Goal: Transaction & Acquisition: Purchase product/service

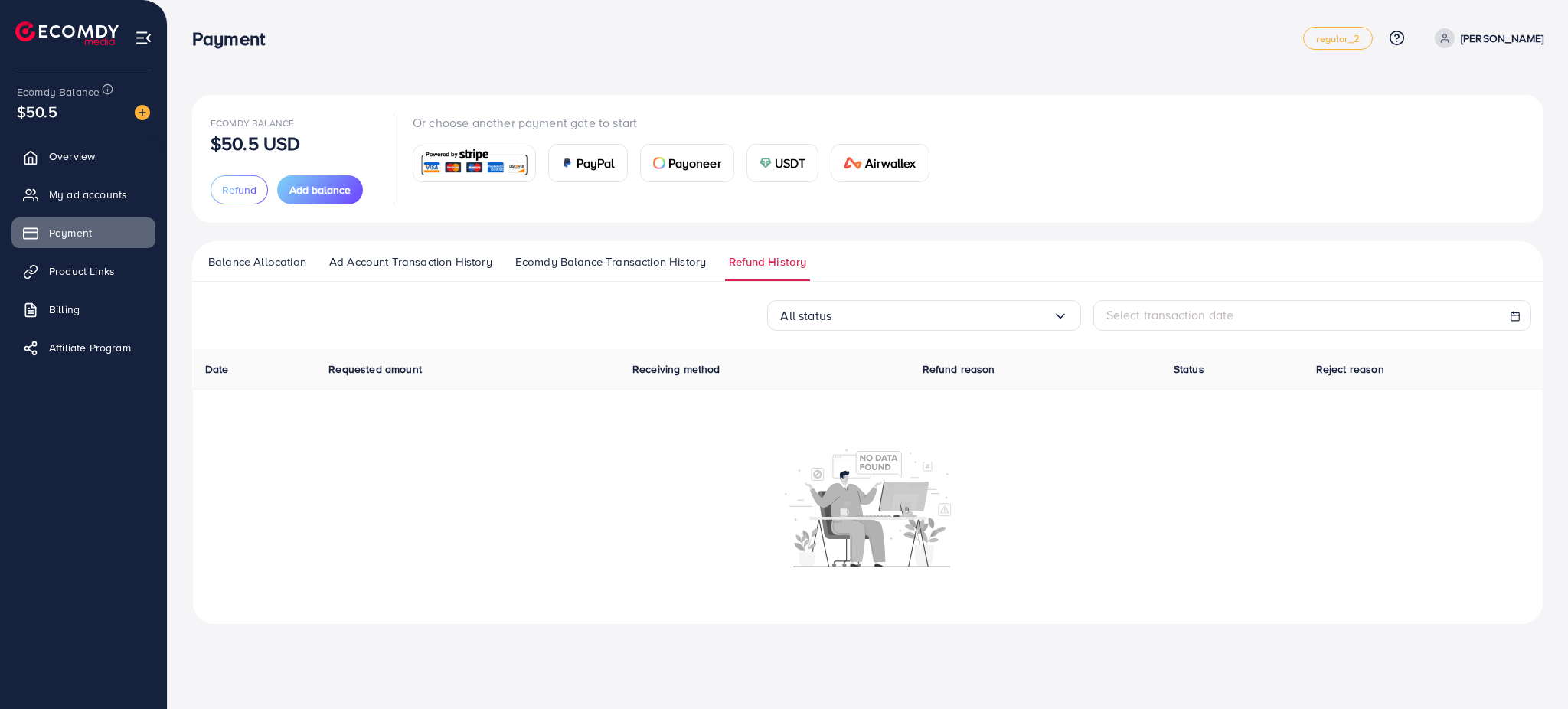
click at [543, 258] on span "Ecomdy Balance Transaction History" at bounding box center [610, 261] width 191 height 17
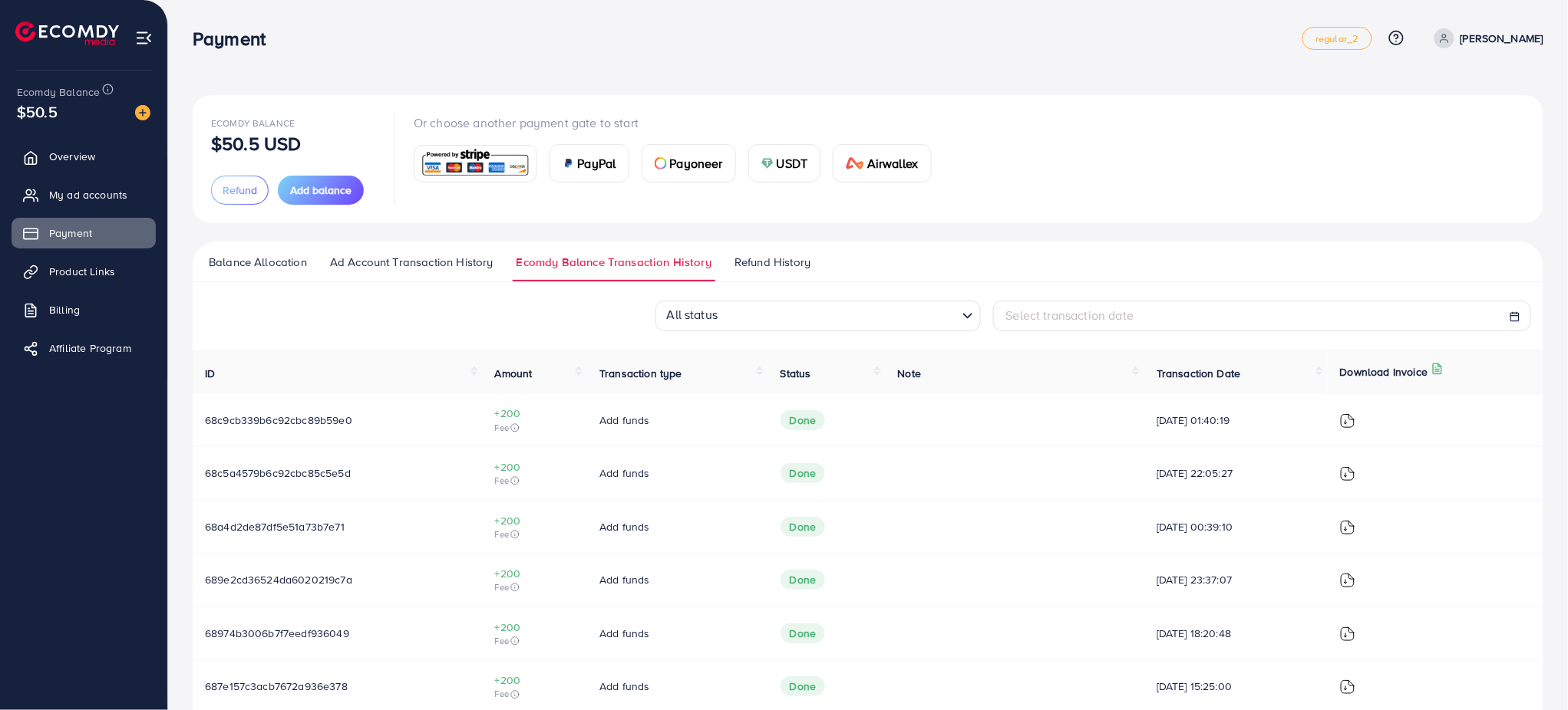
scroll to position [134, 0]
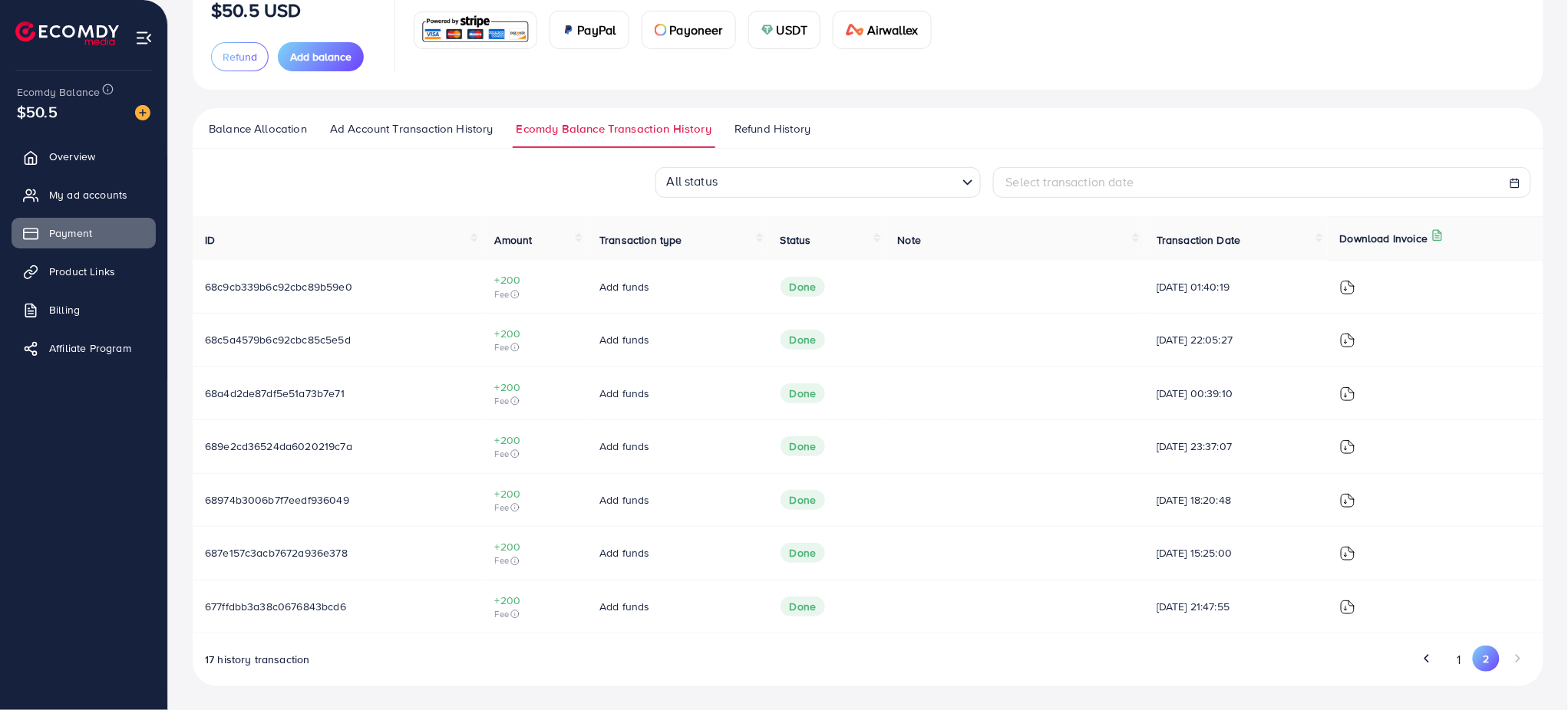
click at [786, 129] on span "Refund History" at bounding box center [773, 128] width 76 height 17
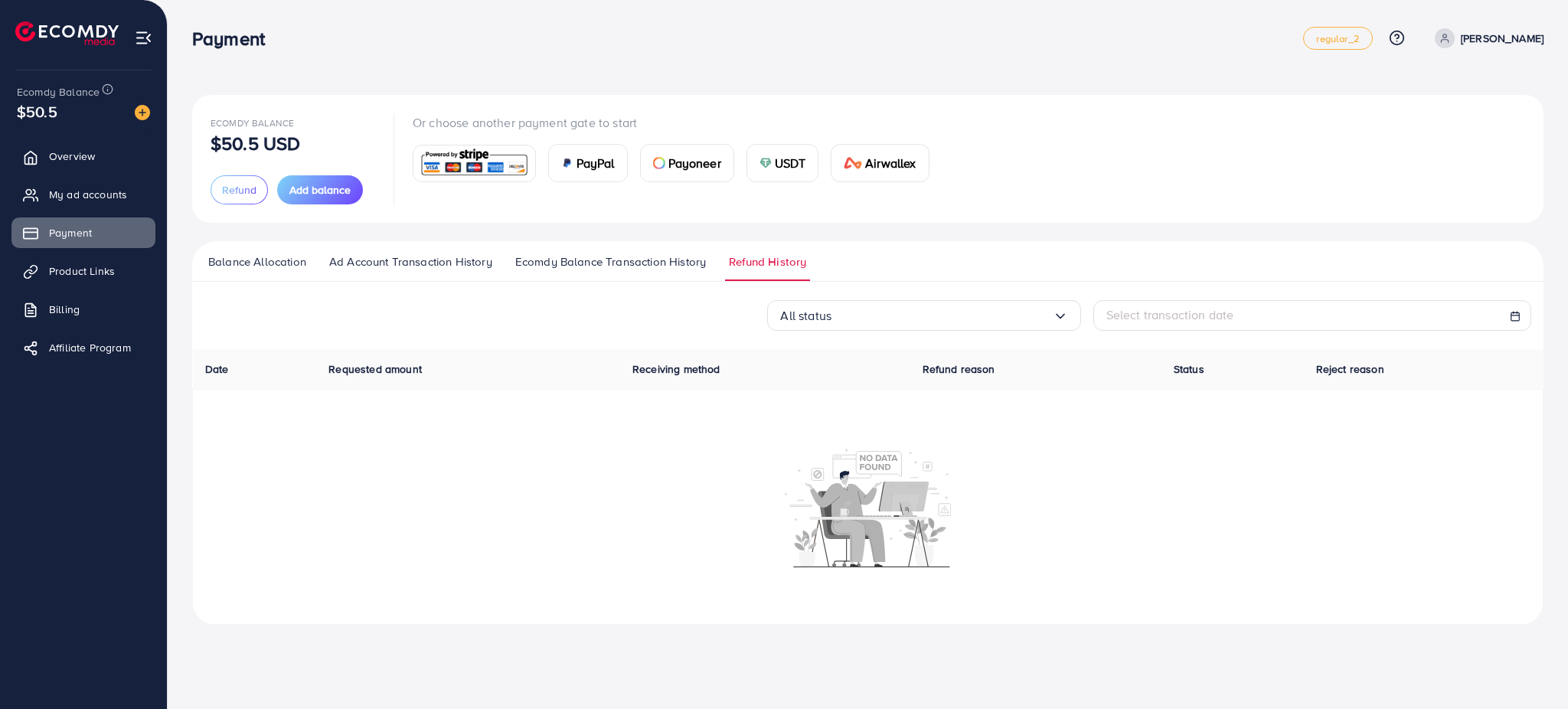
click at [636, 253] on span "Ecomdy Balance Transaction History" at bounding box center [610, 261] width 191 height 17
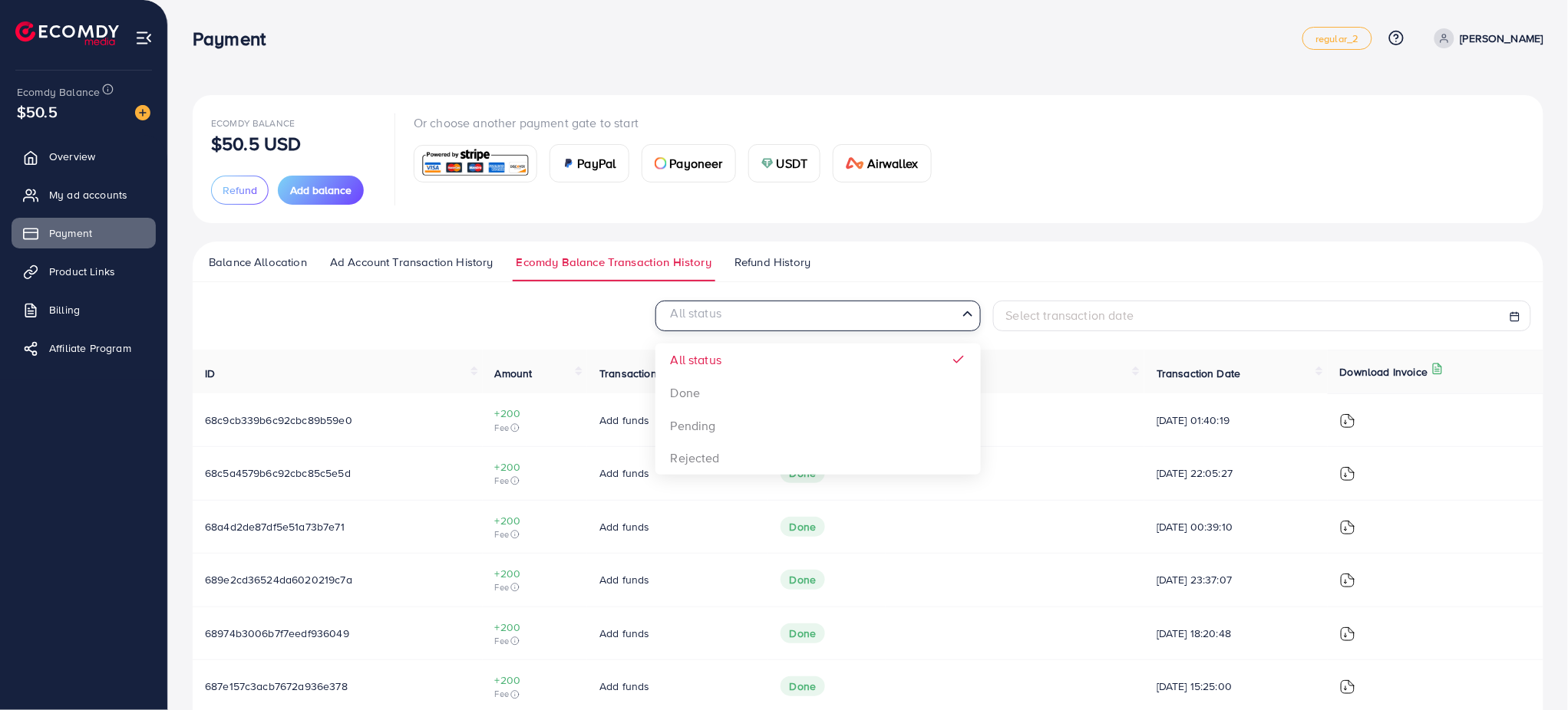
click at [875, 310] on input "Search for option" at bounding box center [809, 317] width 294 height 23
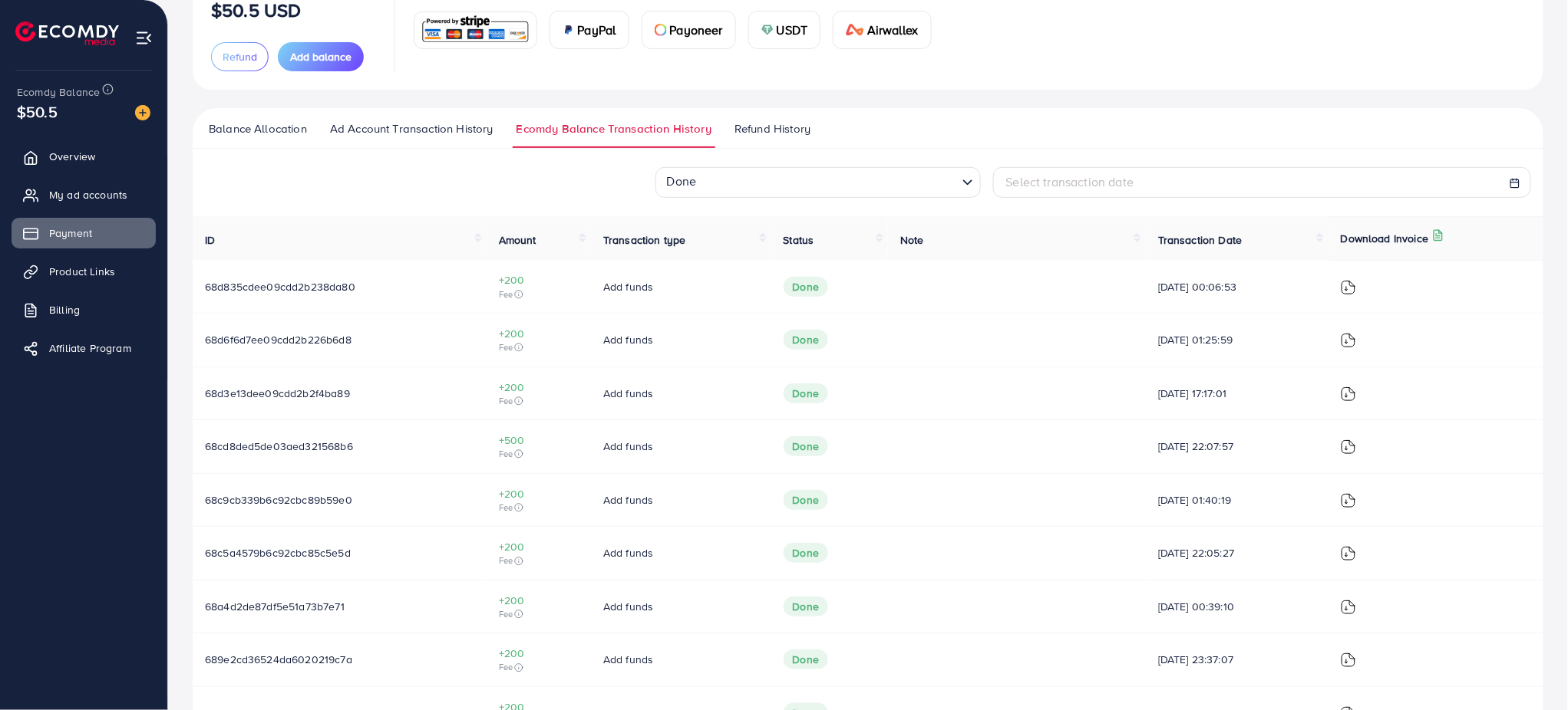
scroll to position [295, 0]
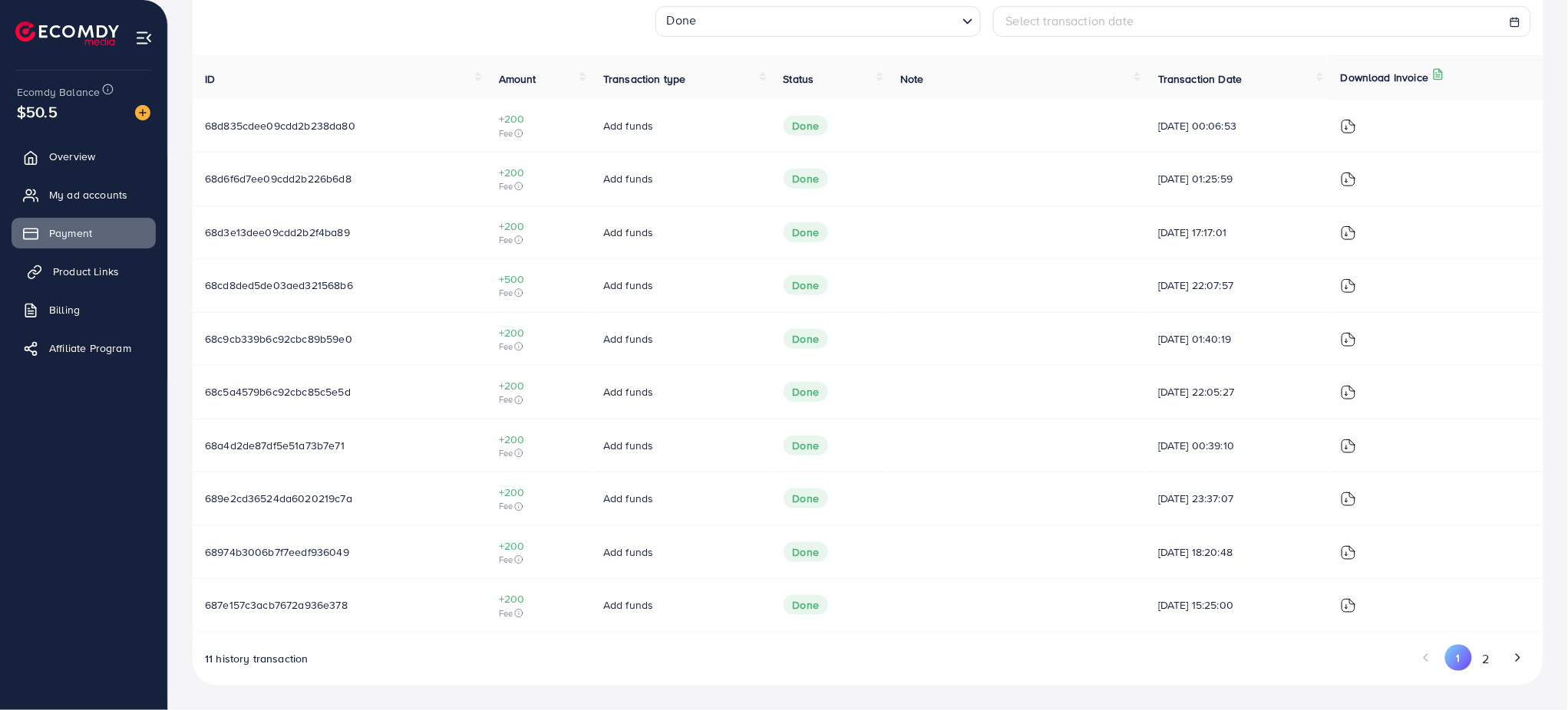
click at [109, 264] on span "Product Links" at bounding box center [86, 272] width 66 height 16
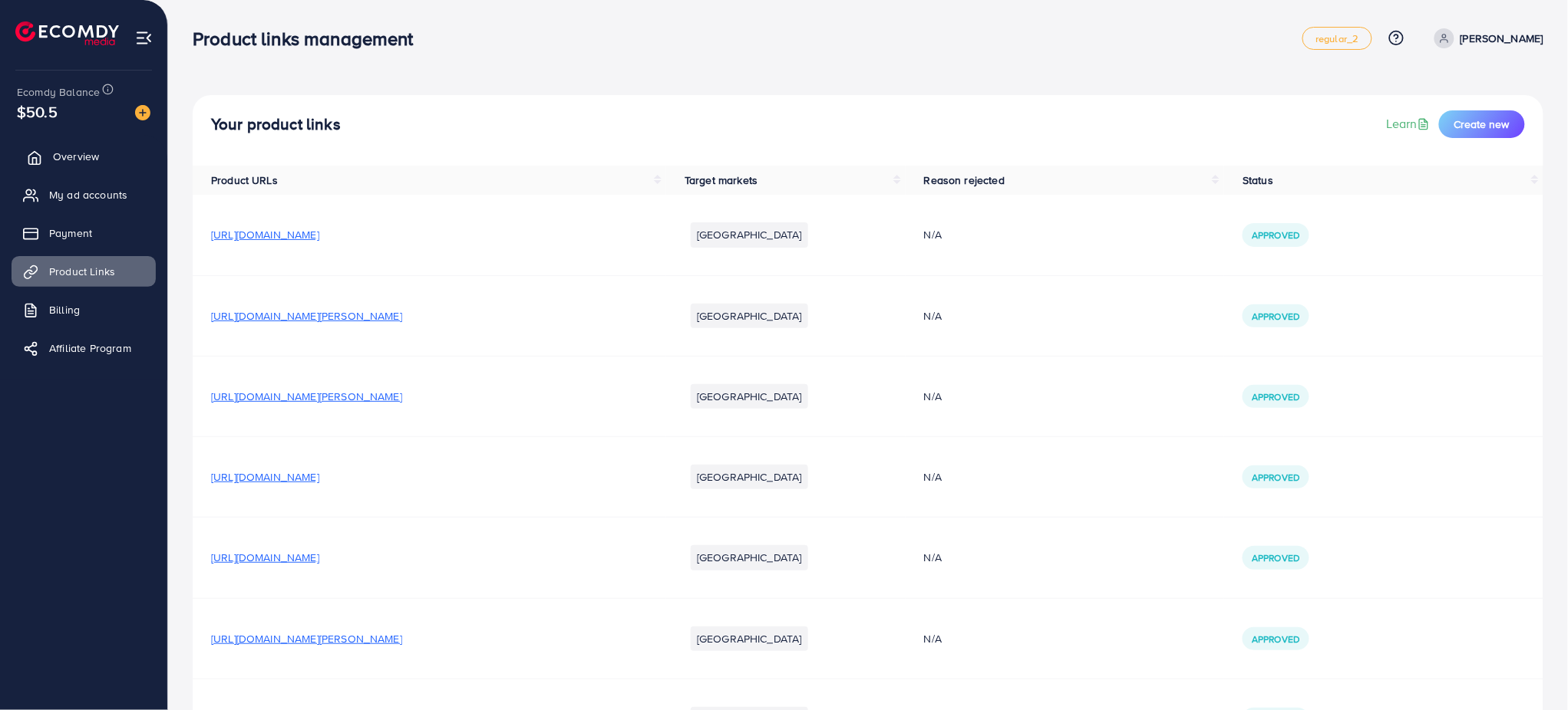
click at [83, 171] on link "Overview" at bounding box center [84, 156] width 144 height 30
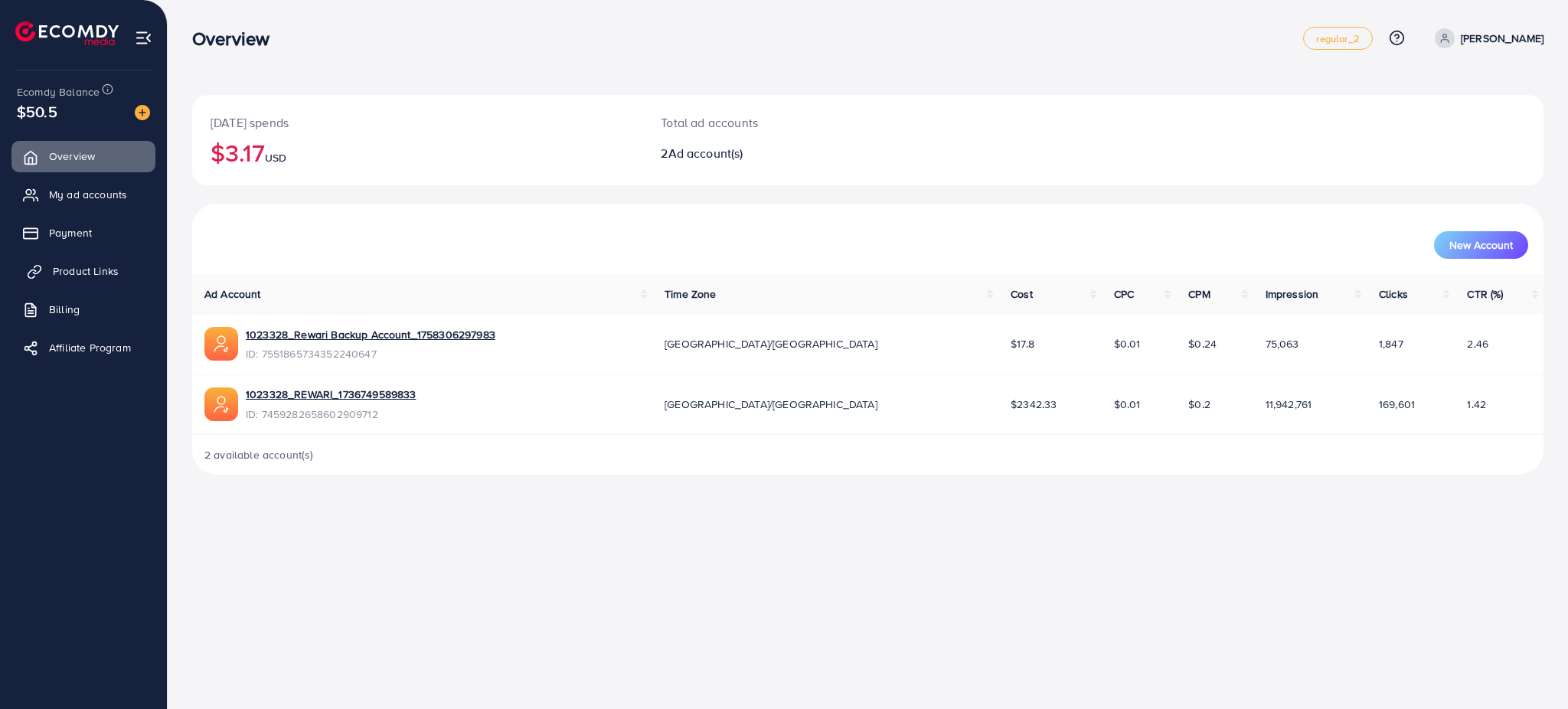
click at [96, 264] on span "Product Links" at bounding box center [86, 272] width 66 height 16
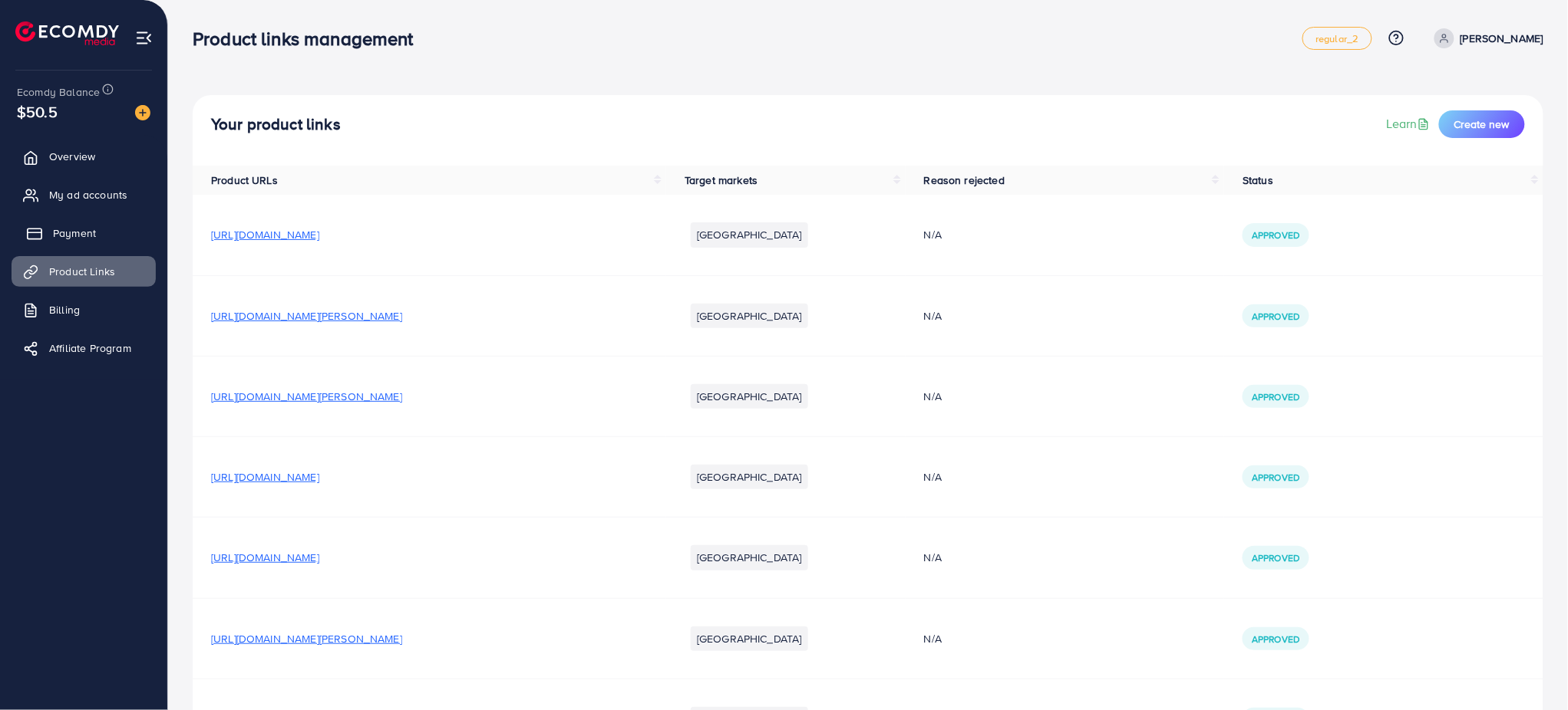
click at [72, 227] on span "Payment" at bounding box center [74, 233] width 43 height 16
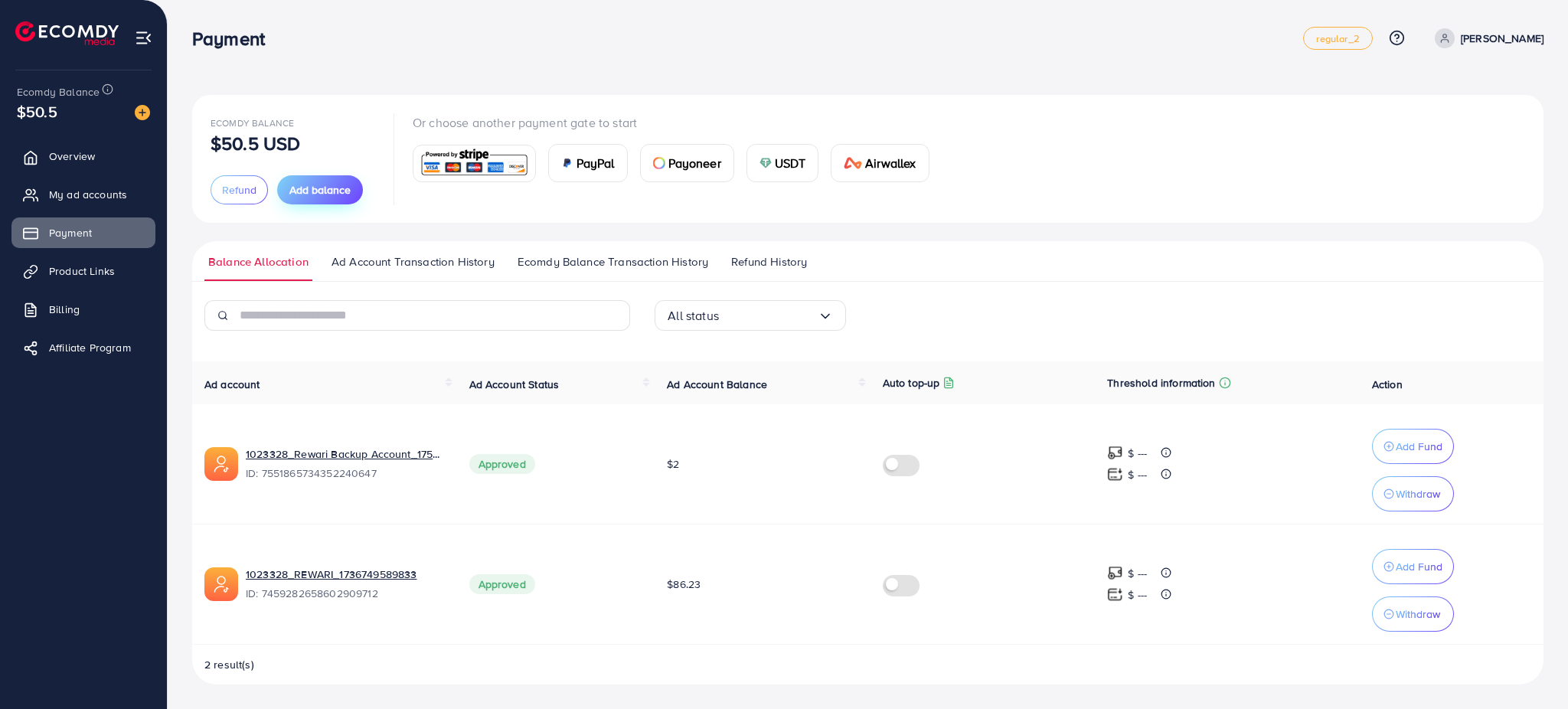
click at [307, 188] on span "Add balance" at bounding box center [319, 190] width 61 height 16
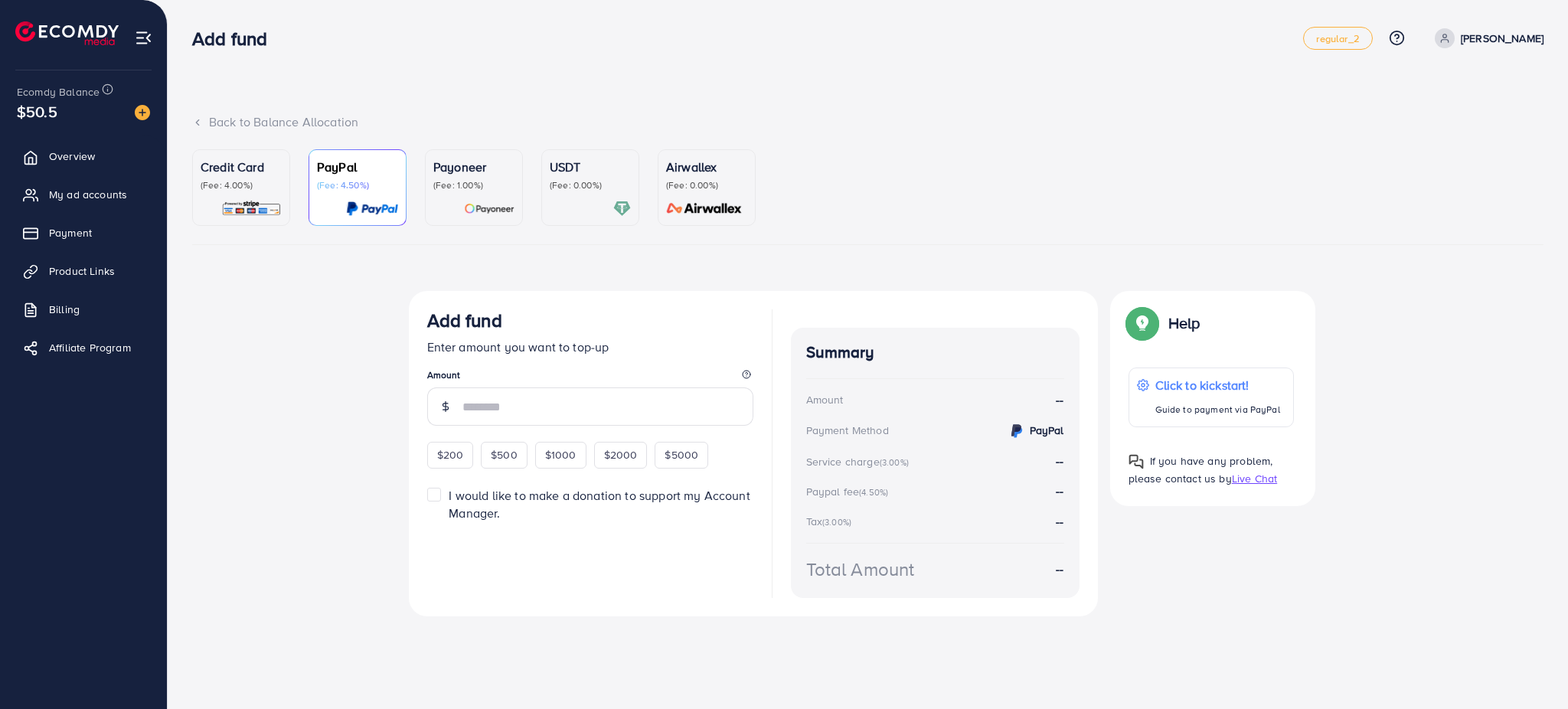
click at [238, 184] on p "(Fee: 4.00%)" at bounding box center [240, 185] width 81 height 13
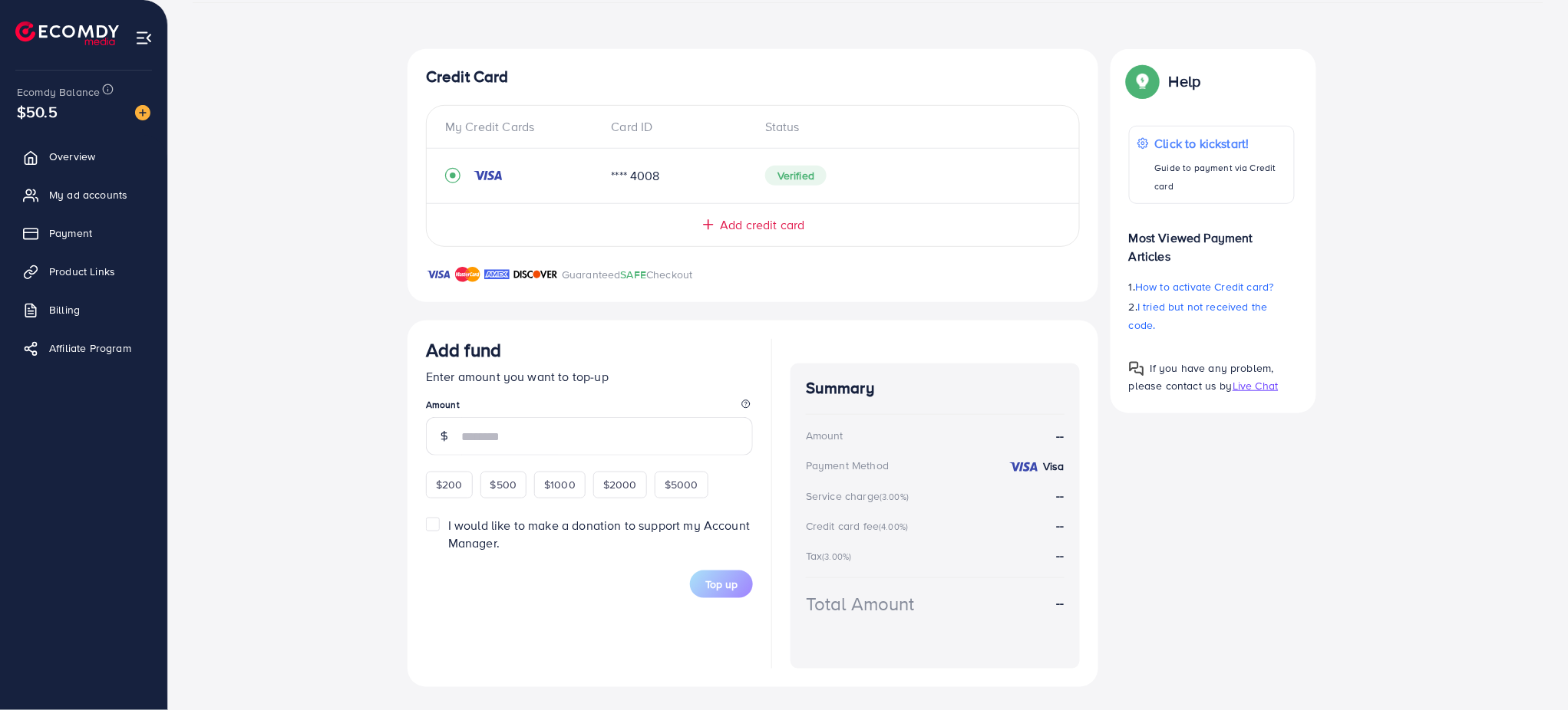
scroll to position [243, 0]
click at [452, 467] on div "$200 $500 $1000 $2000 $5000" at bounding box center [583, 482] width 314 height 30
click at [452, 473] on div "$200" at bounding box center [449, 484] width 47 height 26
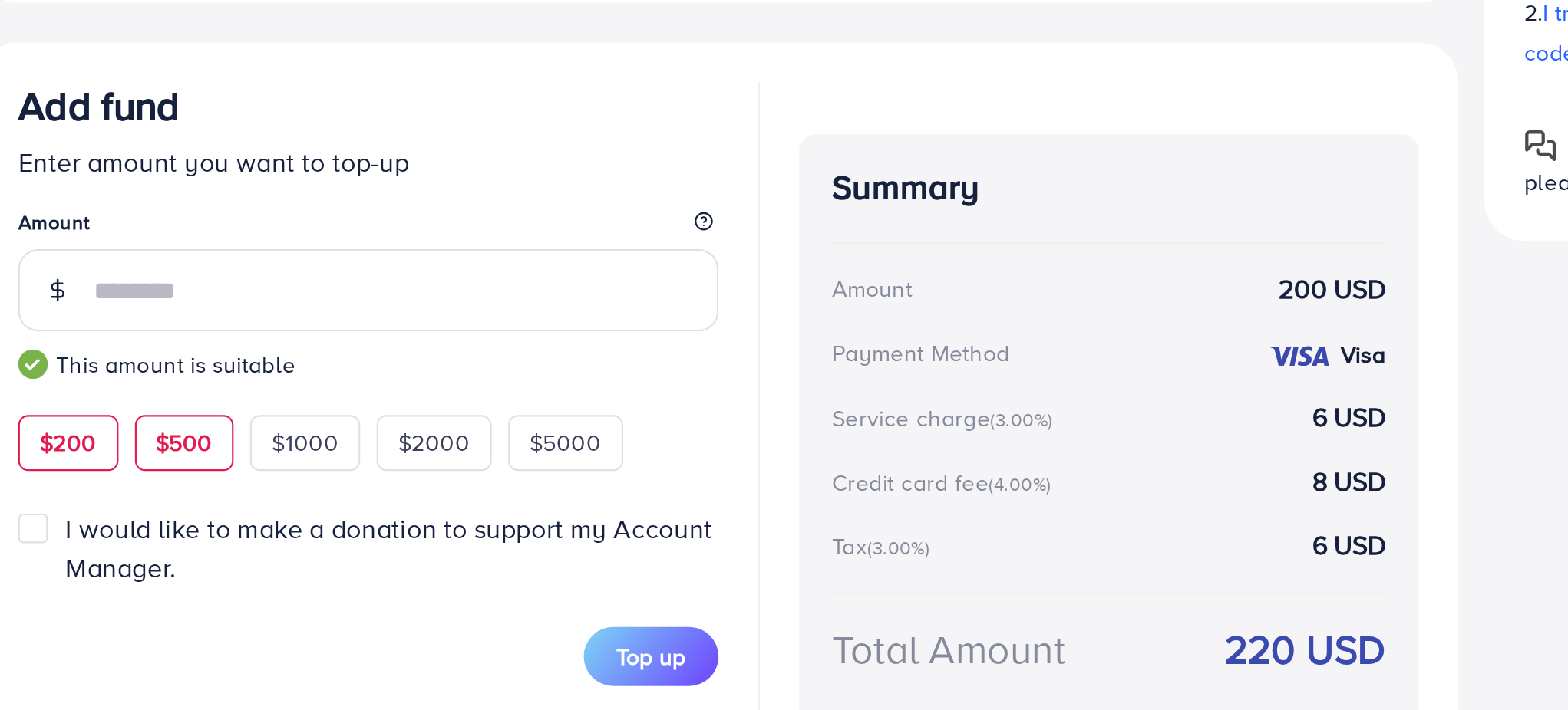
click at [485, 508] on div "$500" at bounding box center [503, 506] width 47 height 26
type input "***"
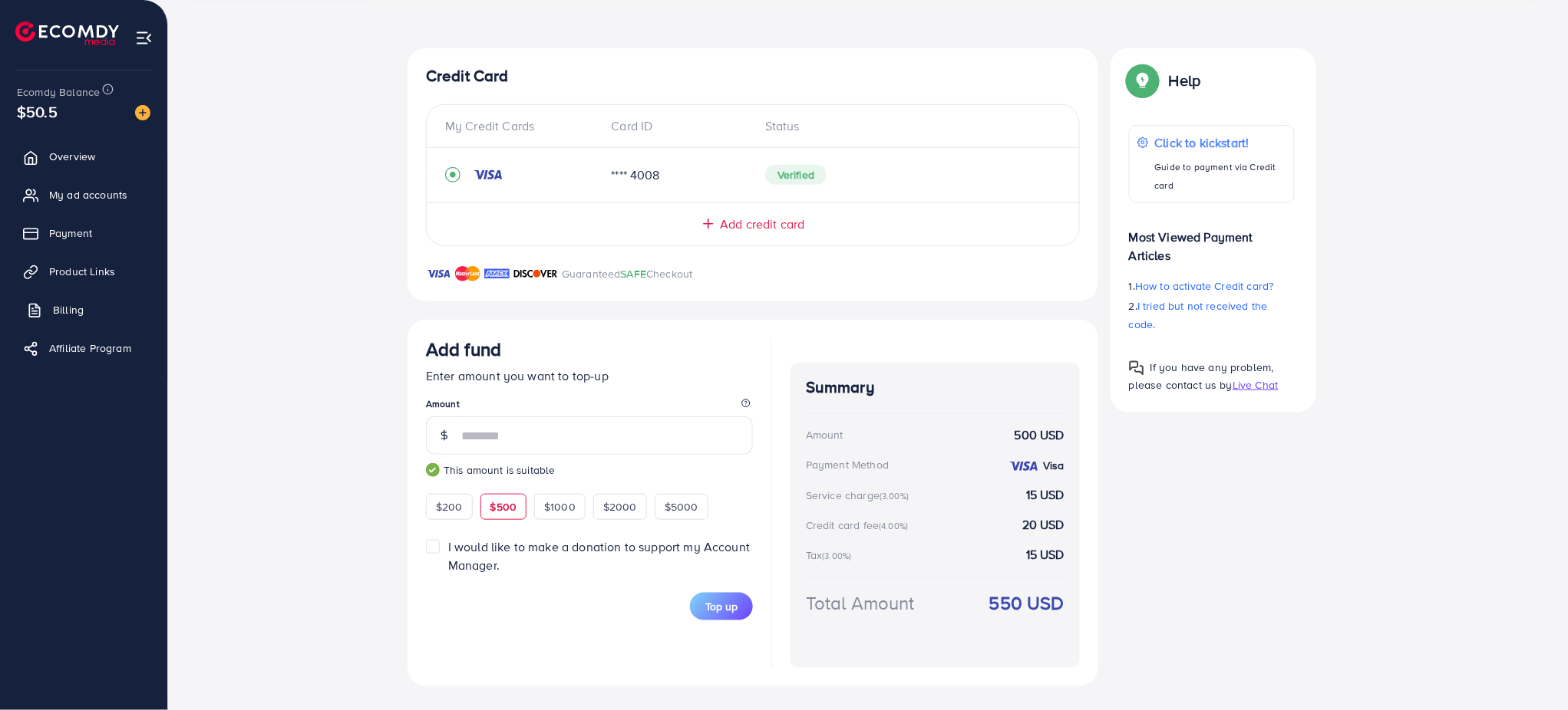
click at [78, 305] on span "Billing" at bounding box center [67, 310] width 30 height 16
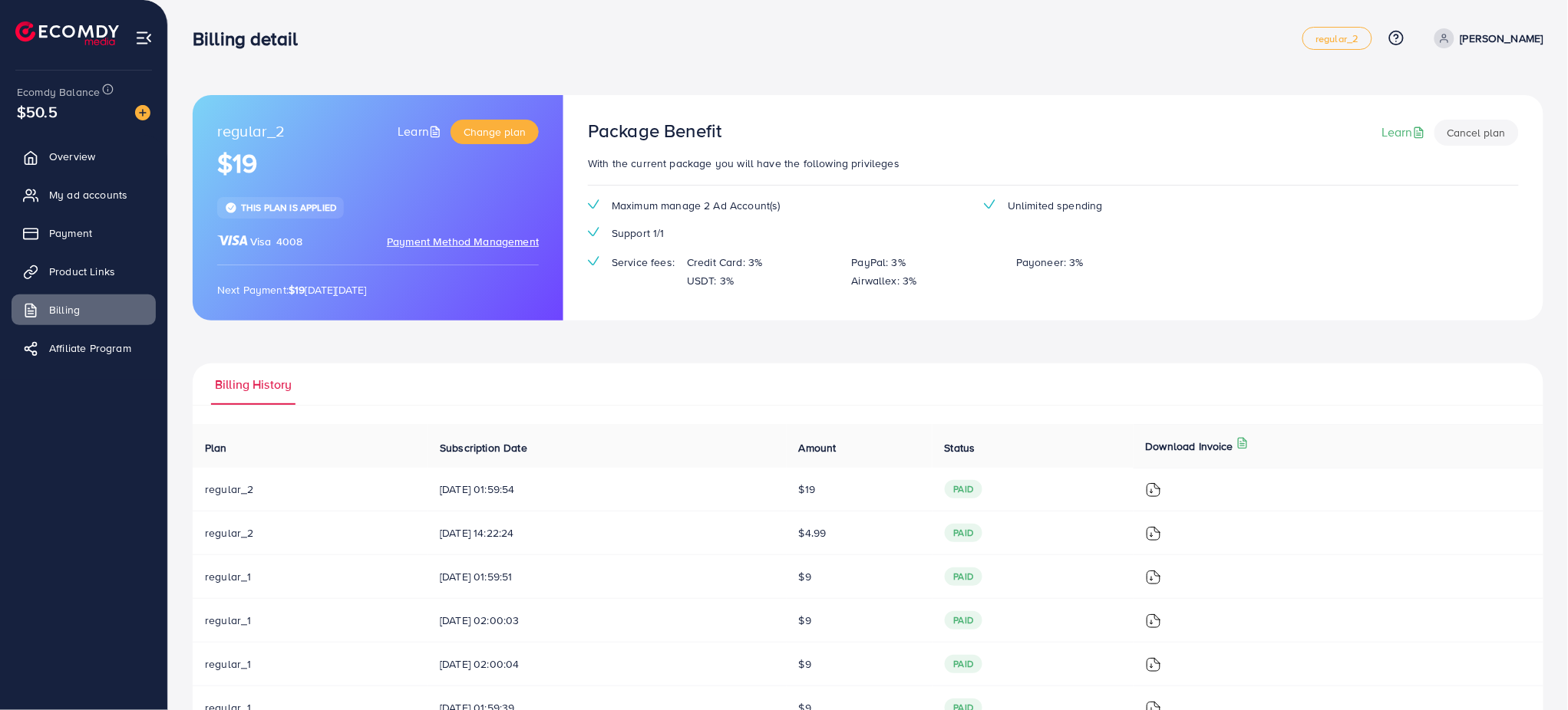
scroll to position [231, 0]
